Goal: Task Accomplishment & Management: Use online tool/utility

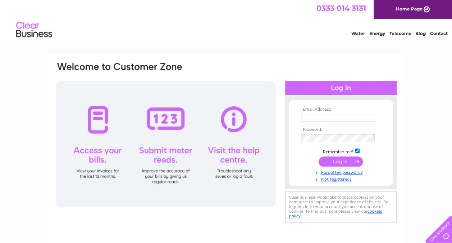
type input "[EMAIL_ADDRESS][DOMAIN_NAME]"
click at [340, 158] on input "submit" at bounding box center [341, 161] width 44 height 10
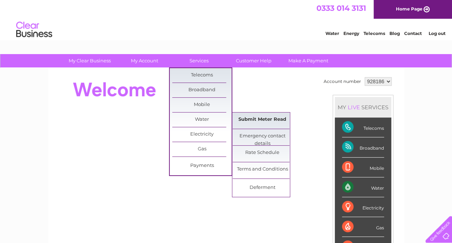
click at [263, 121] on link "Submit Meter Read" at bounding box center [262, 119] width 59 height 14
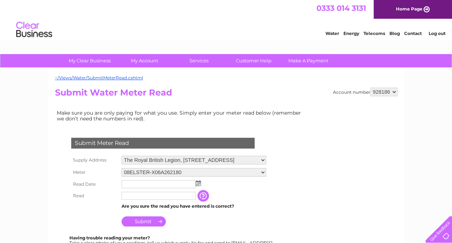
click at [199, 180] on img at bounding box center [198, 183] width 5 height 6
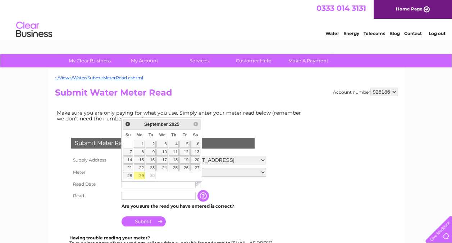
click at [141, 172] on link "29" at bounding box center [139, 175] width 11 height 7
type input "2025/09/29"
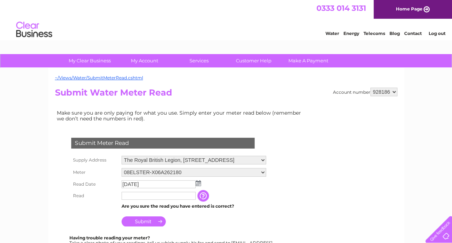
click at [142, 195] on input "text" at bounding box center [159, 195] width 74 height 8
type input "3342"
click at [157, 221] on input "Submit" at bounding box center [144, 221] width 44 height 10
